Goal: Navigation & Orientation: Find specific page/section

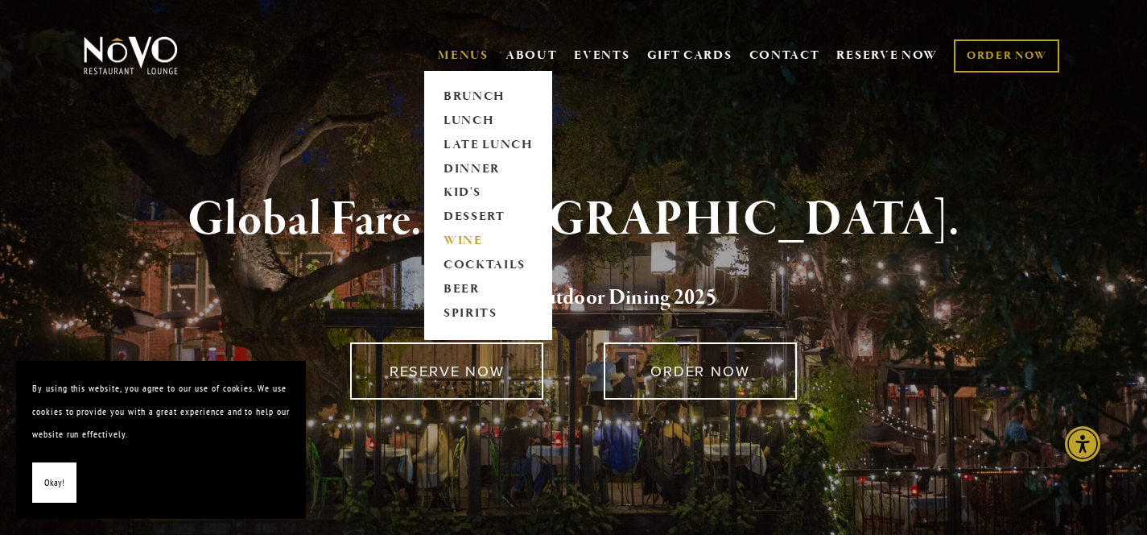
click at [454, 234] on link "WINE" at bounding box center [488, 241] width 101 height 24
click at [470, 166] on link "DINNER" at bounding box center [488, 169] width 101 height 24
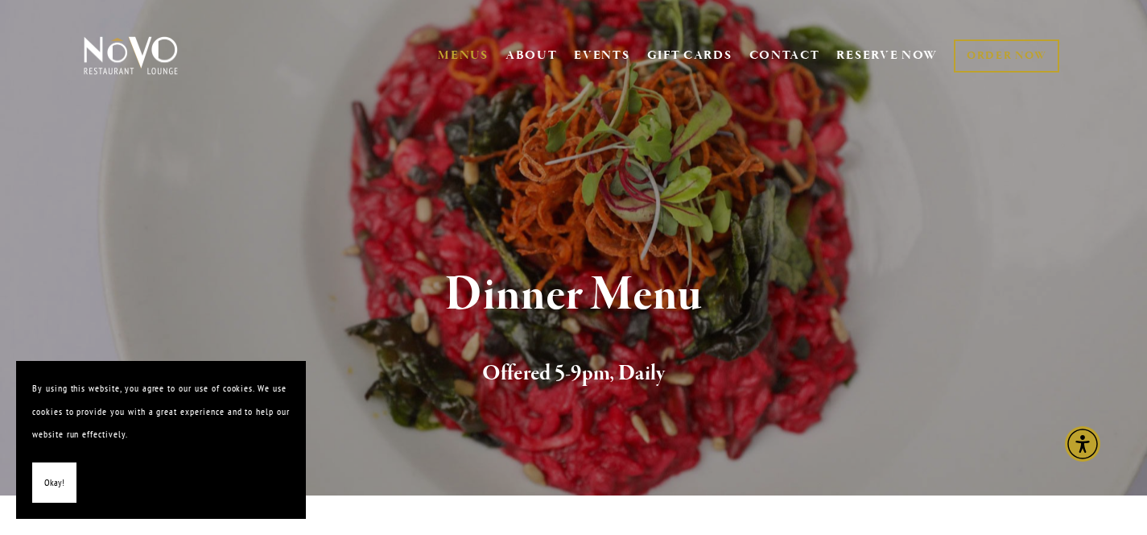
click at [43, 490] on button "Okay!" at bounding box center [54, 482] width 44 height 41
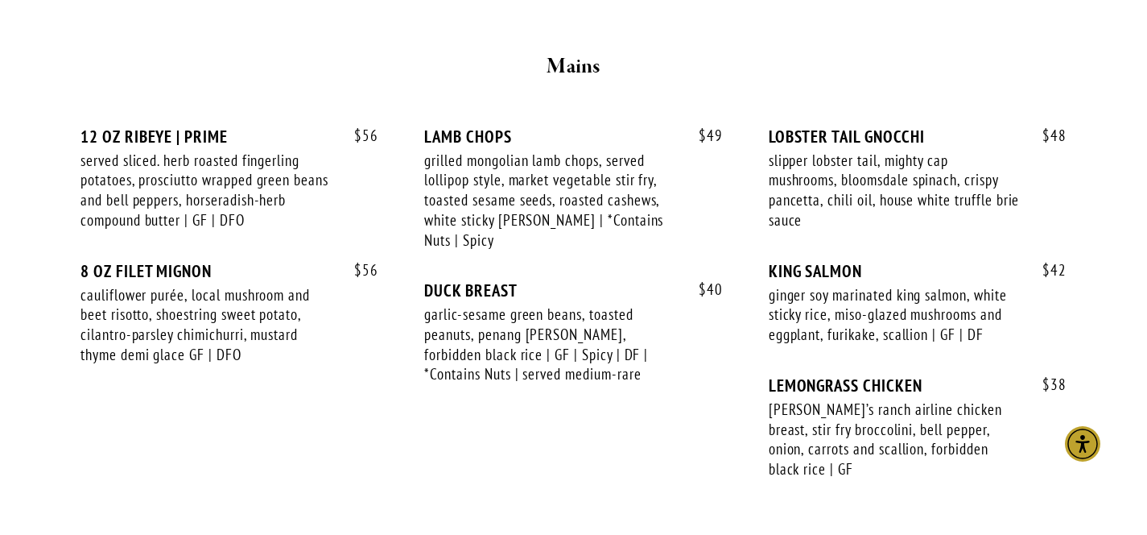
scroll to position [2723, 0]
